Goal: Task Accomplishment & Management: Use online tool/utility

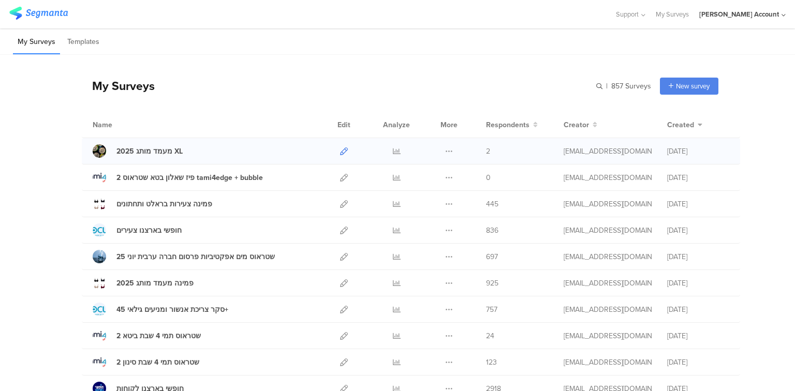
click at [341, 148] on icon at bounding box center [344, 151] width 8 height 8
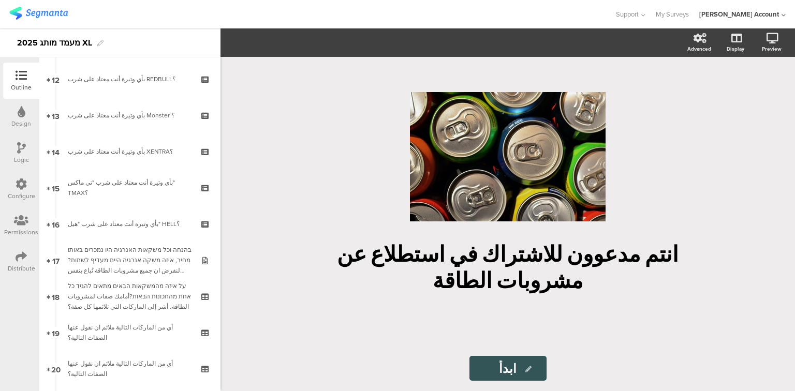
scroll to position [455, 0]
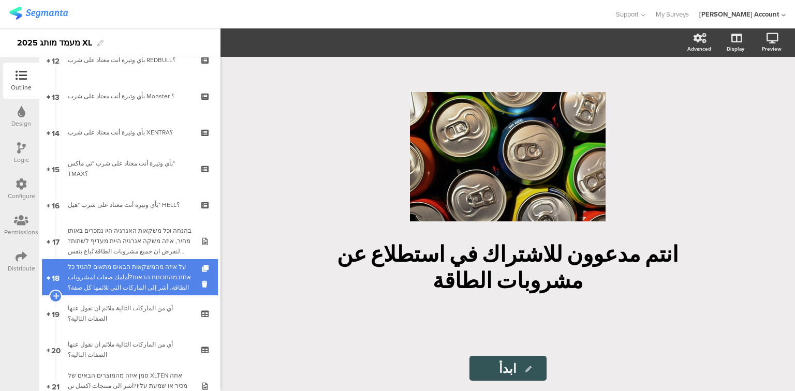
click at [108, 284] on div "על איזה מהמשקאות הבאים מתאים להגיד כל אחת מהתכונות הבאות?أمامك صفات لمشروبات ال…" at bounding box center [130, 277] width 124 height 31
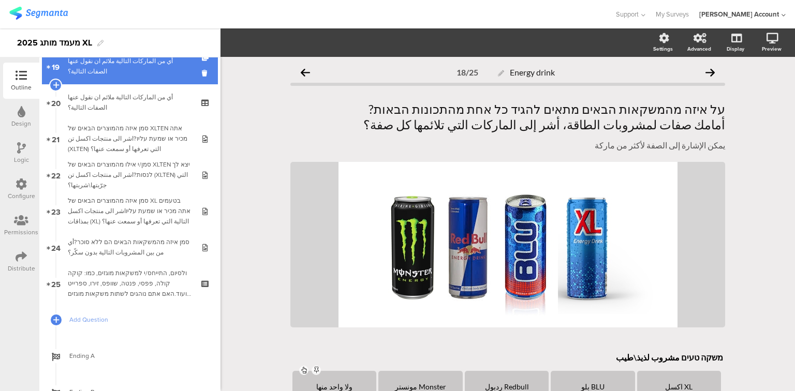
scroll to position [704, 0]
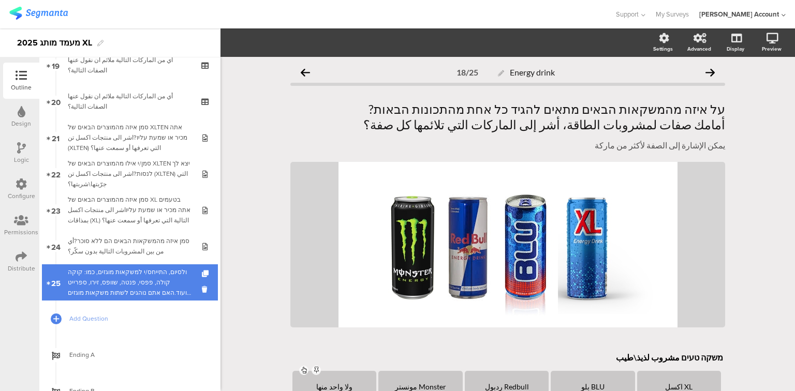
click at [108, 284] on div "ולסיום, התייחס/י למשקאות מוגזים, כמו: קוקה קולה, פפסי, פנטה, שוופס, זירו, ספריי…" at bounding box center [130, 282] width 124 height 31
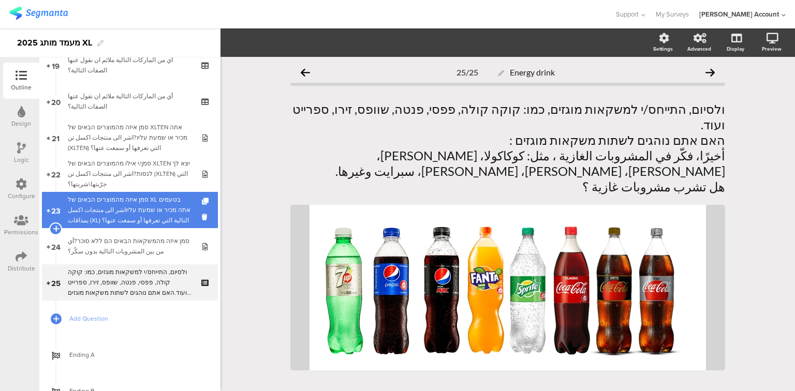
click at [115, 210] on div "סמן איזה מהמוצרים הבאים של XL בטעמים אתה מכיר או שמעת עליוاشر الى منتجات اكسل ب…" at bounding box center [130, 210] width 124 height 31
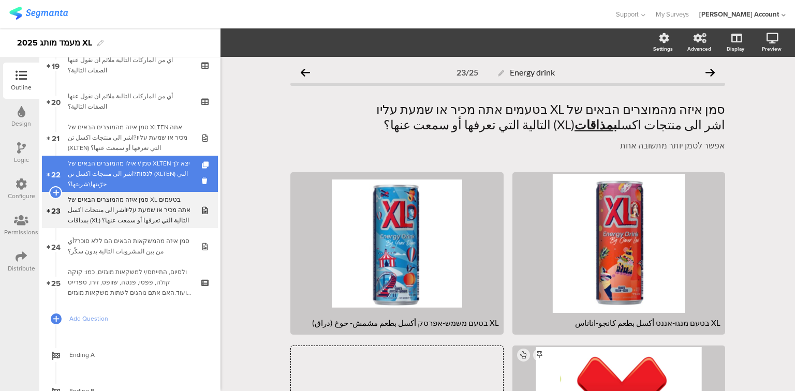
click at [110, 167] on div "סמן/י אילו מהמוצרים הבאים של XLTEN יצא לך לנסות?اشر الى منتجات اكسل تن (XLTEN) …" at bounding box center [130, 173] width 124 height 31
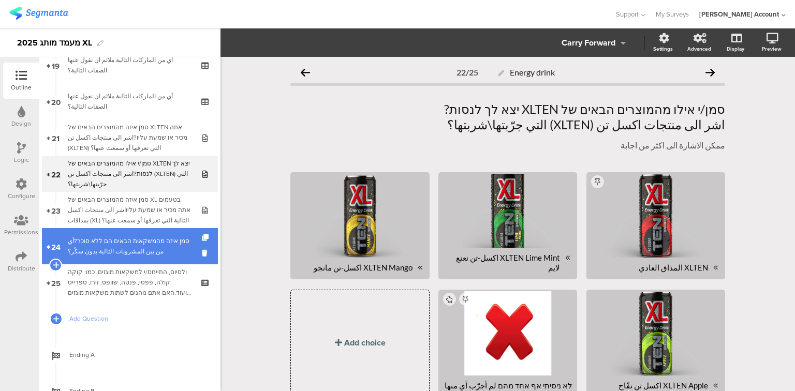
click at [122, 248] on div "סמן איזה מהמשקאות הבאים הם ללא סוכר?أي من بين المشروبات التالية بدون سكّر؟" at bounding box center [130, 246] width 124 height 21
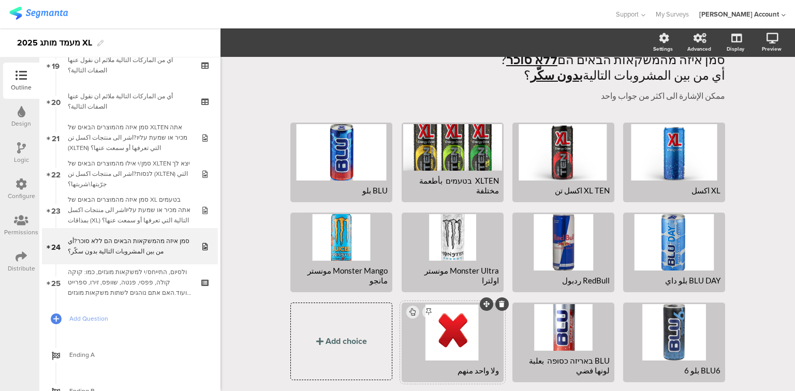
scroll to position [82, 0]
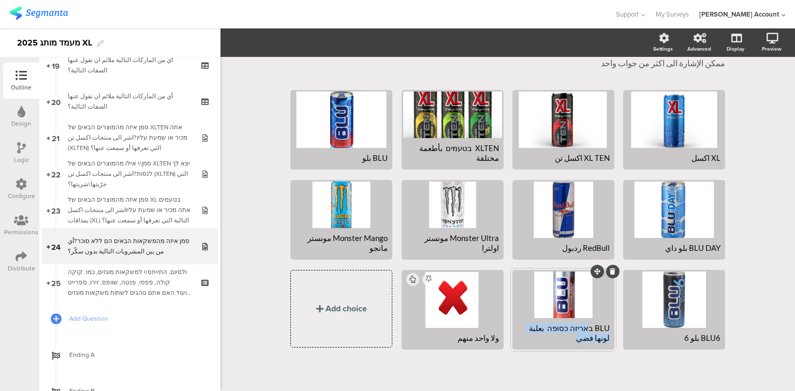
drag, startPoint x: 588, startPoint y: 326, endPoint x: 573, endPoint y: 341, distance: 21.2
click at [573, 341] on div "BLU באריזה כסופה بعلبة لونها فضي" at bounding box center [563, 333] width 93 height 20
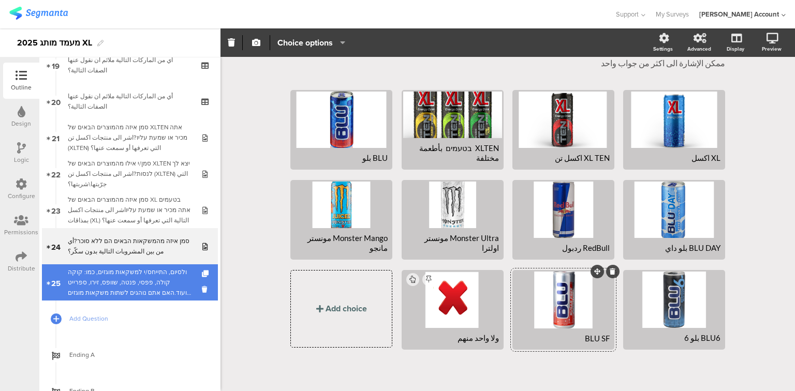
click at [107, 288] on div "ולסיום, התייחס/י למשקאות מוגזים, כמו: קוקה קולה, פפסי, פנטה, שוופס, זירו, ספריי…" at bounding box center [130, 282] width 124 height 31
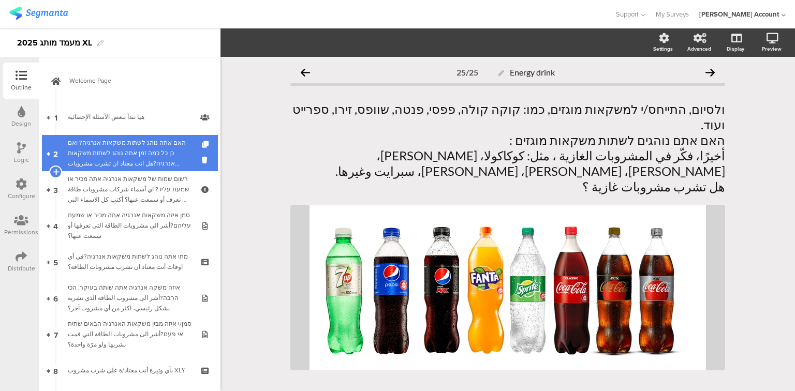
click at [126, 158] on div "האם אתה נוהג לשתות משקאות אנרגיה? ואם כן כל כמה זמן אתה נוהג לשתות משקאות אנרגי…" at bounding box center [130, 153] width 124 height 31
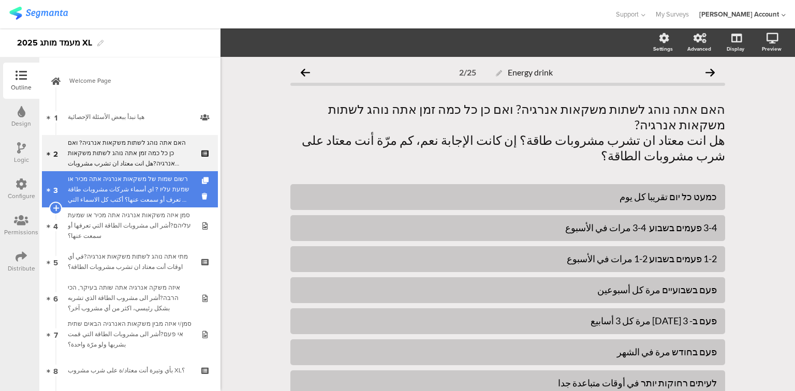
click at [131, 182] on div "רשום שמות של משקאות אנרגיה אתה מכיר או שמעת עליו ? اي أسماء شركات مشروبات طاقة …" at bounding box center [130, 189] width 124 height 31
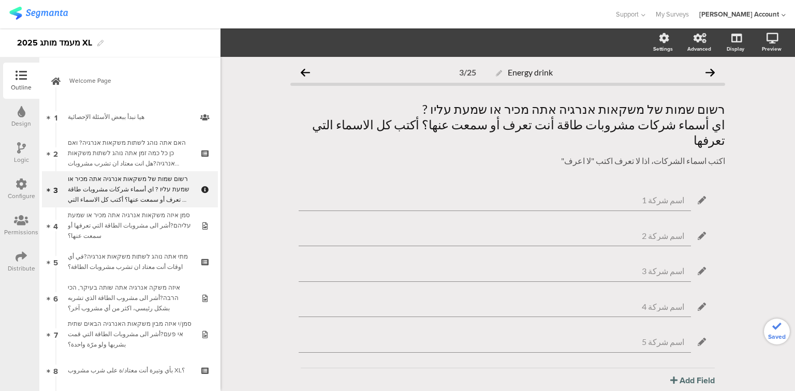
click at [20, 155] on div "Logic" at bounding box center [21, 159] width 15 height 9
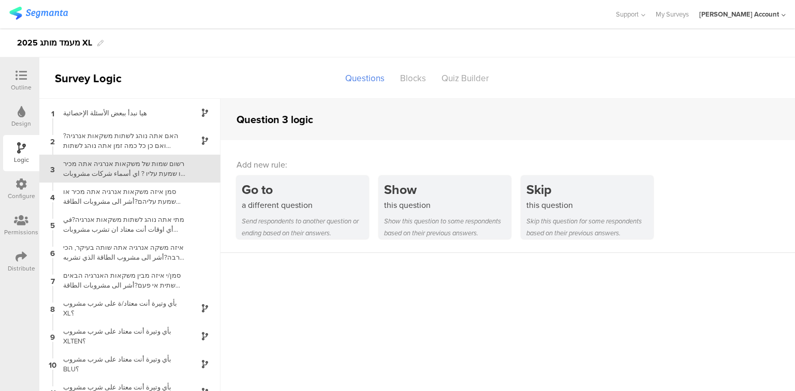
click at [21, 80] on icon at bounding box center [21, 75] width 11 height 11
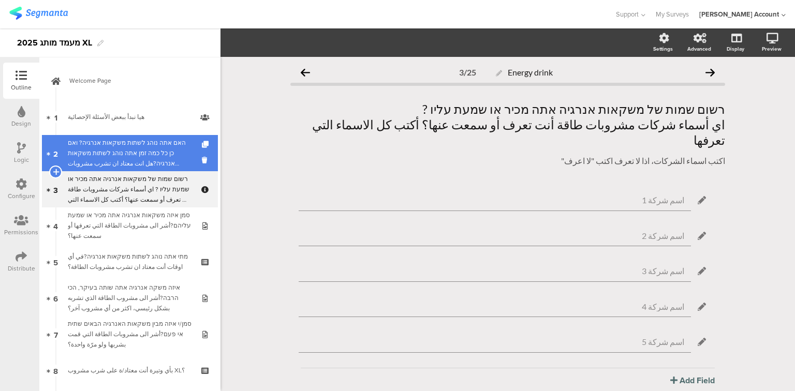
click at [79, 155] on div "האם אתה נוהג לשתות משקאות אנרגיה? ואם כן כל כמה זמן אתה נוהג לשתות משקאות אנרגי…" at bounding box center [130, 153] width 124 height 31
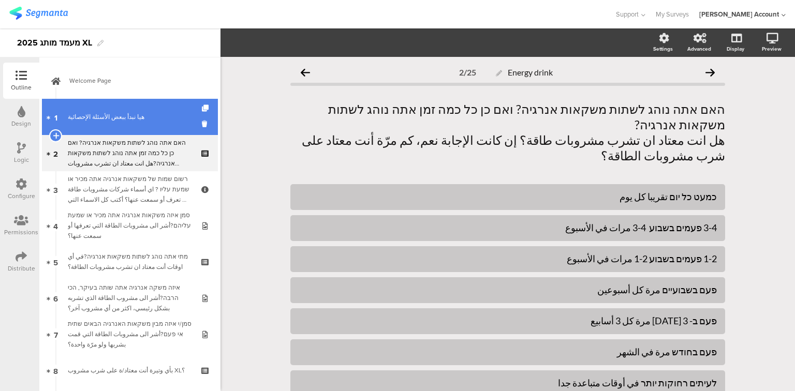
click at [118, 127] on link "1 هيا نبدأ ببعض الأسئلة الإحصائية" at bounding box center [130, 117] width 176 height 36
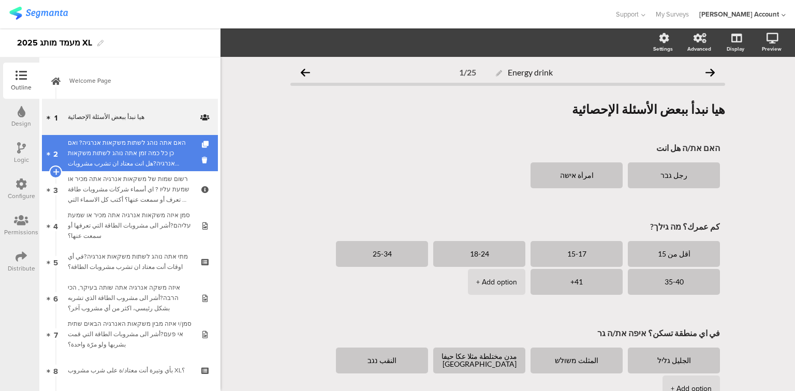
click at [93, 136] on link "2 האם אתה נוהג לשתות משקאות אנרגיה? ואם כן כל כמה זמן אתה נוהג לשתות משקאות אנר…" at bounding box center [130, 153] width 176 height 36
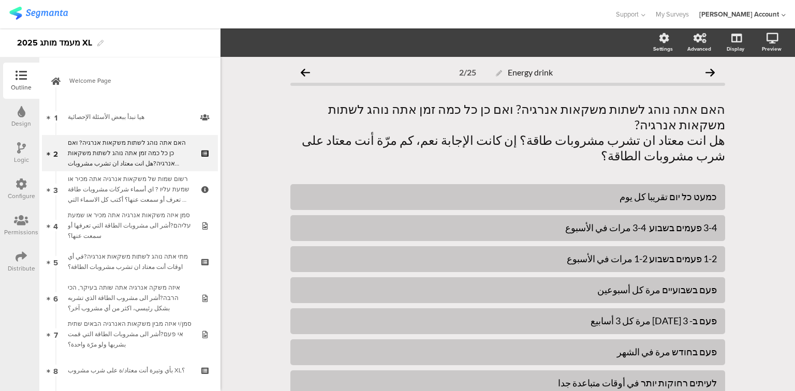
click at [13, 145] on div "Logic" at bounding box center [21, 153] width 36 height 36
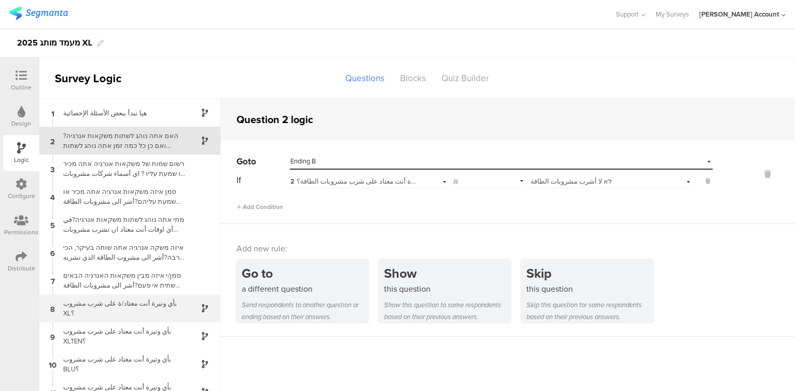
click at [144, 309] on div "بأي وتيرة أنت معتاد/ة على شرب مشروب XL؟" at bounding box center [121, 309] width 129 height 20
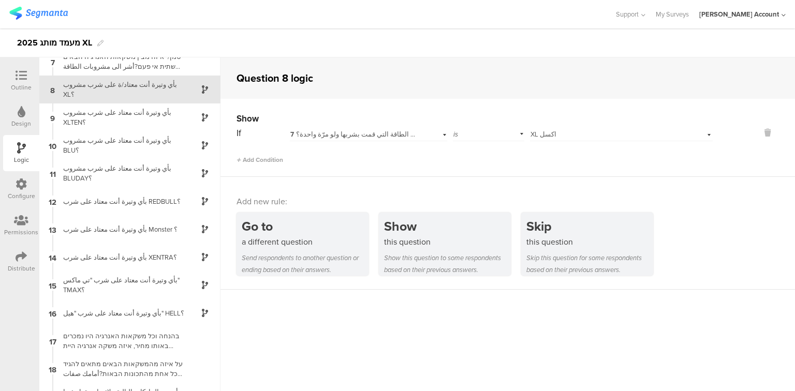
scroll to position [249, 0]
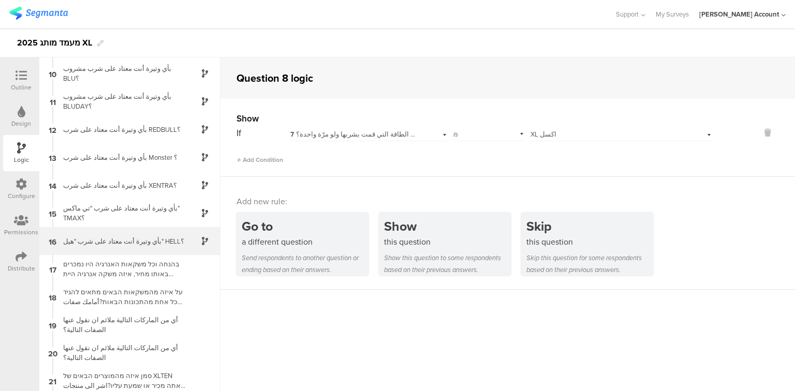
click at [141, 248] on div "16 بأي وتيرة أنت معتاد على شرب "هيل" HELL؟" at bounding box center [129, 241] width 181 height 28
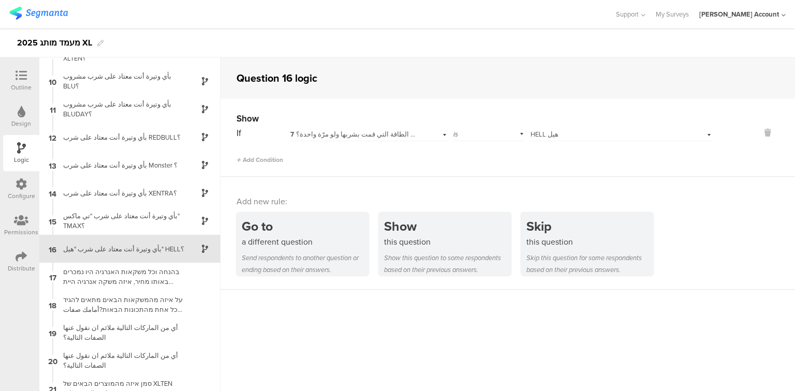
scroll to position [266, 0]
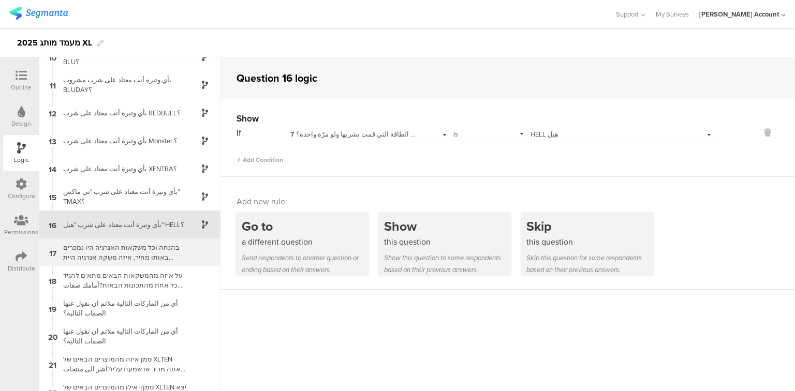
click at [140, 253] on div "בהנחה וכל משקאות האנרגיה היו נמכרים באותו מחיר, איזה משקה אנרגיה היית מעדיף לשת…" at bounding box center [121, 253] width 129 height 20
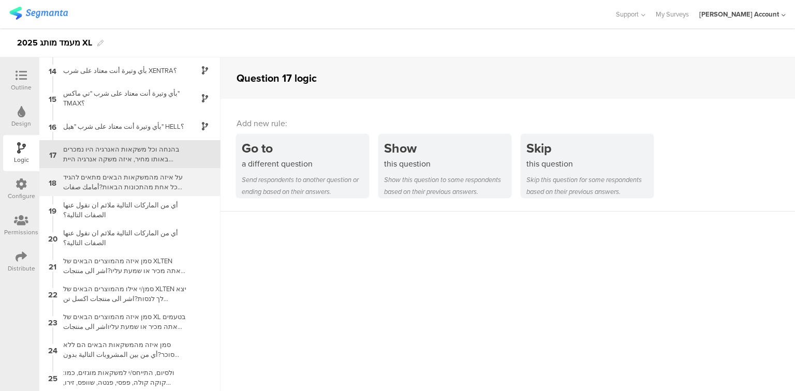
scroll to position [364, 0]
